Goal: Navigation & Orientation: Find specific page/section

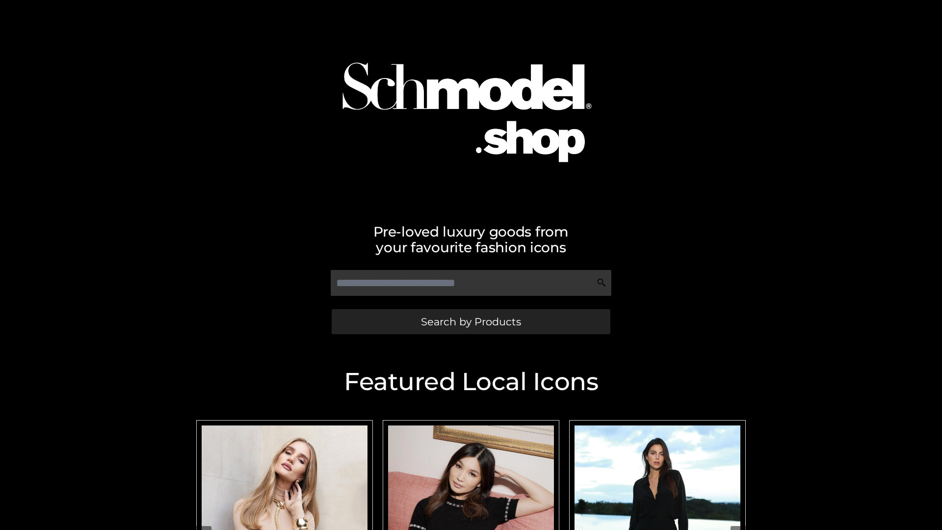
click at [470, 321] on span "Search by Products" at bounding box center [471, 321] width 100 height 10
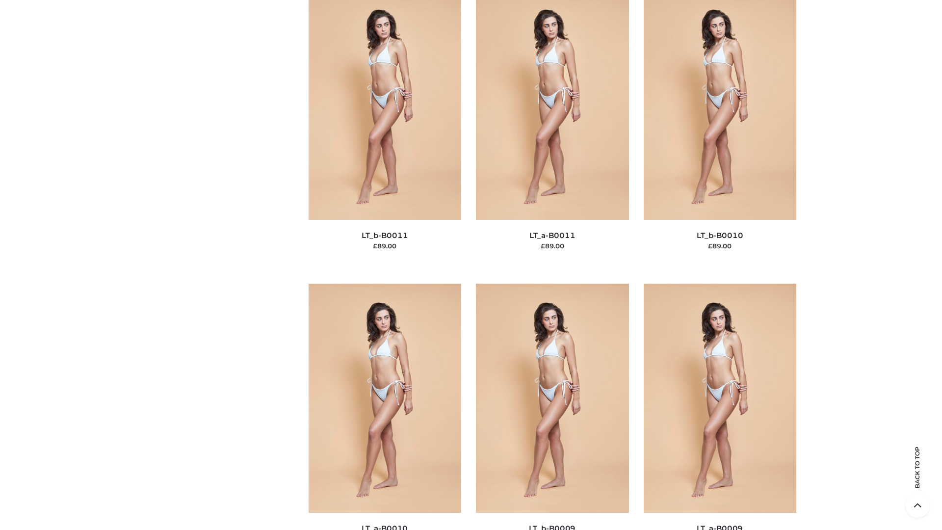
scroll to position [4405, 0]
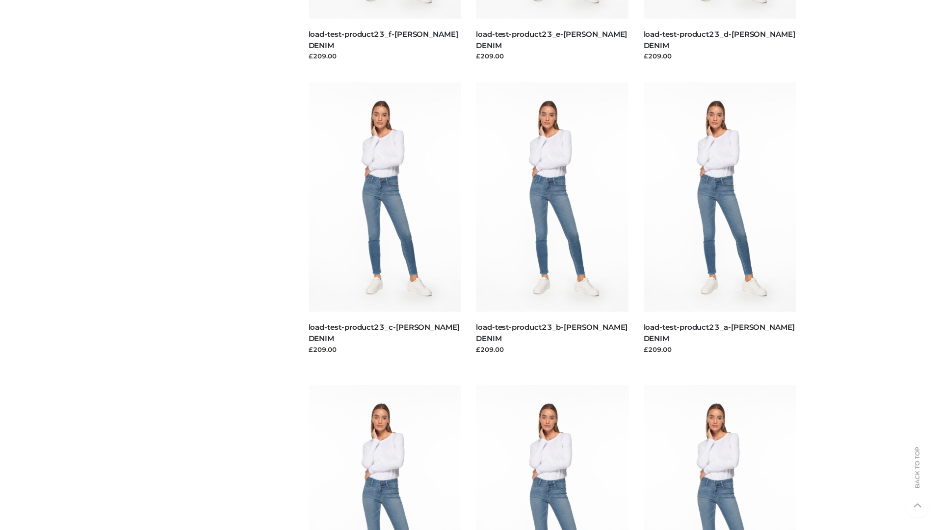
scroll to position [860, 0]
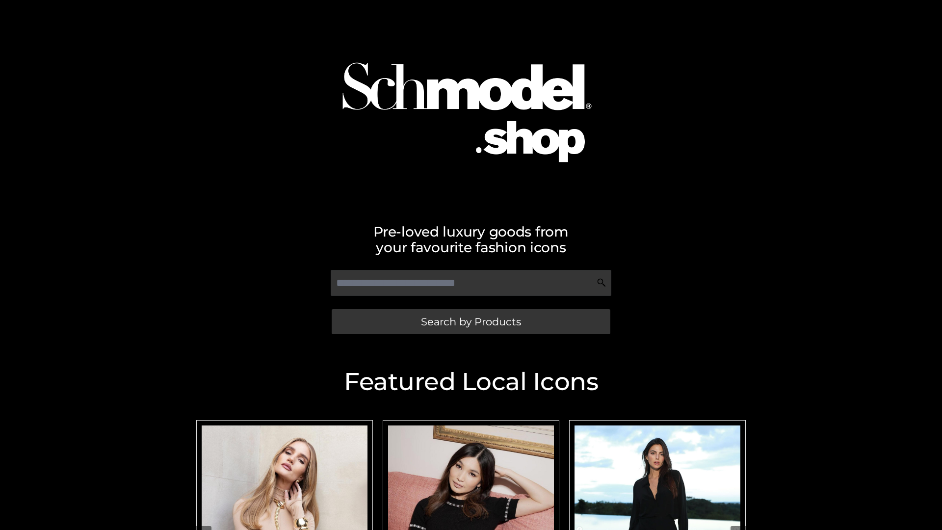
click at [470, 321] on span "Search by Products" at bounding box center [471, 321] width 100 height 10
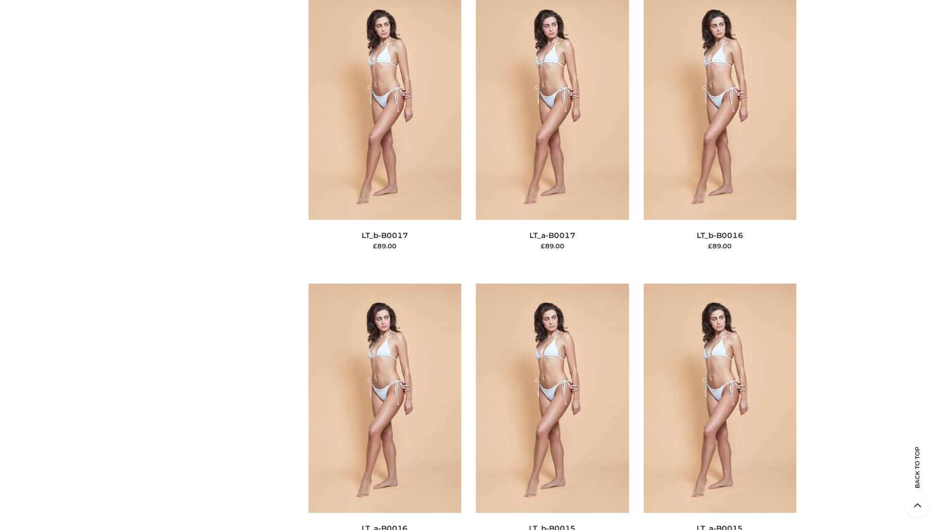
scroll to position [3223, 0]
